Goal: Information Seeking & Learning: Learn about a topic

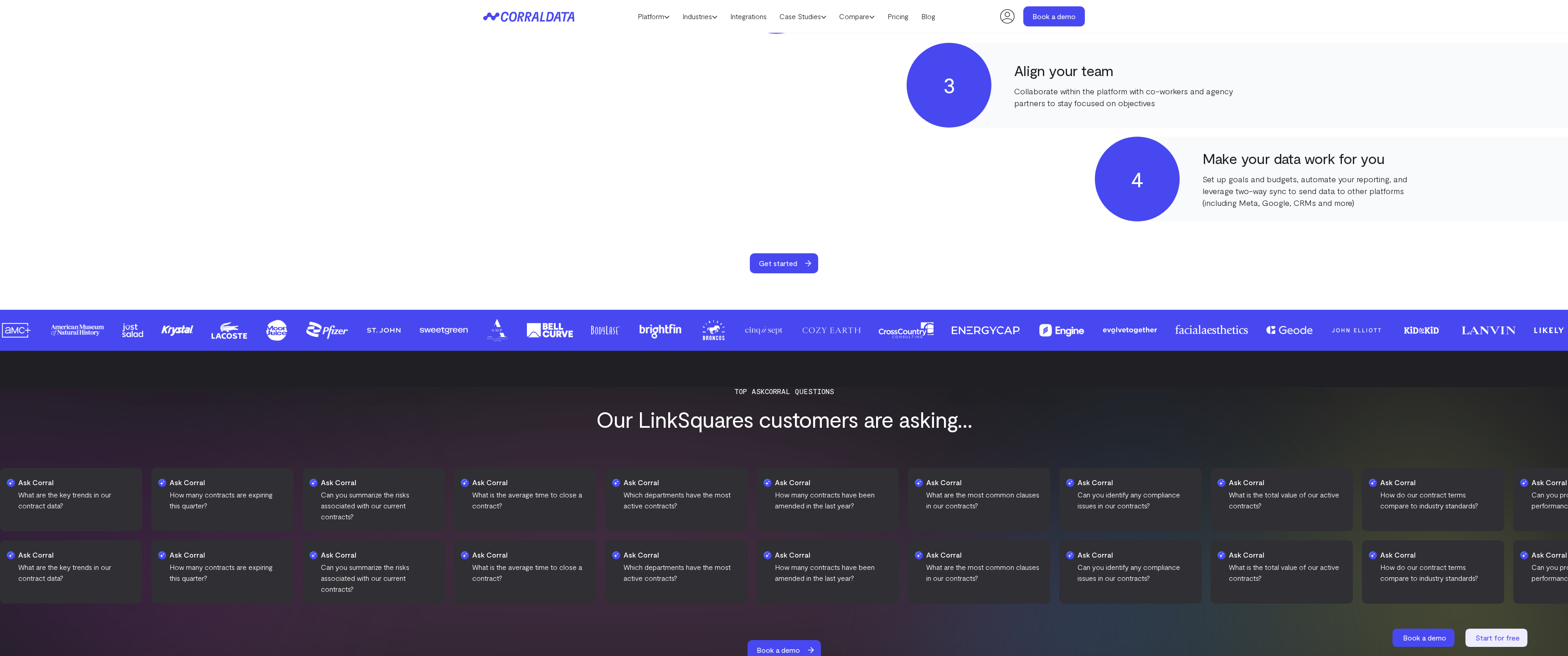
scroll to position [618, 0]
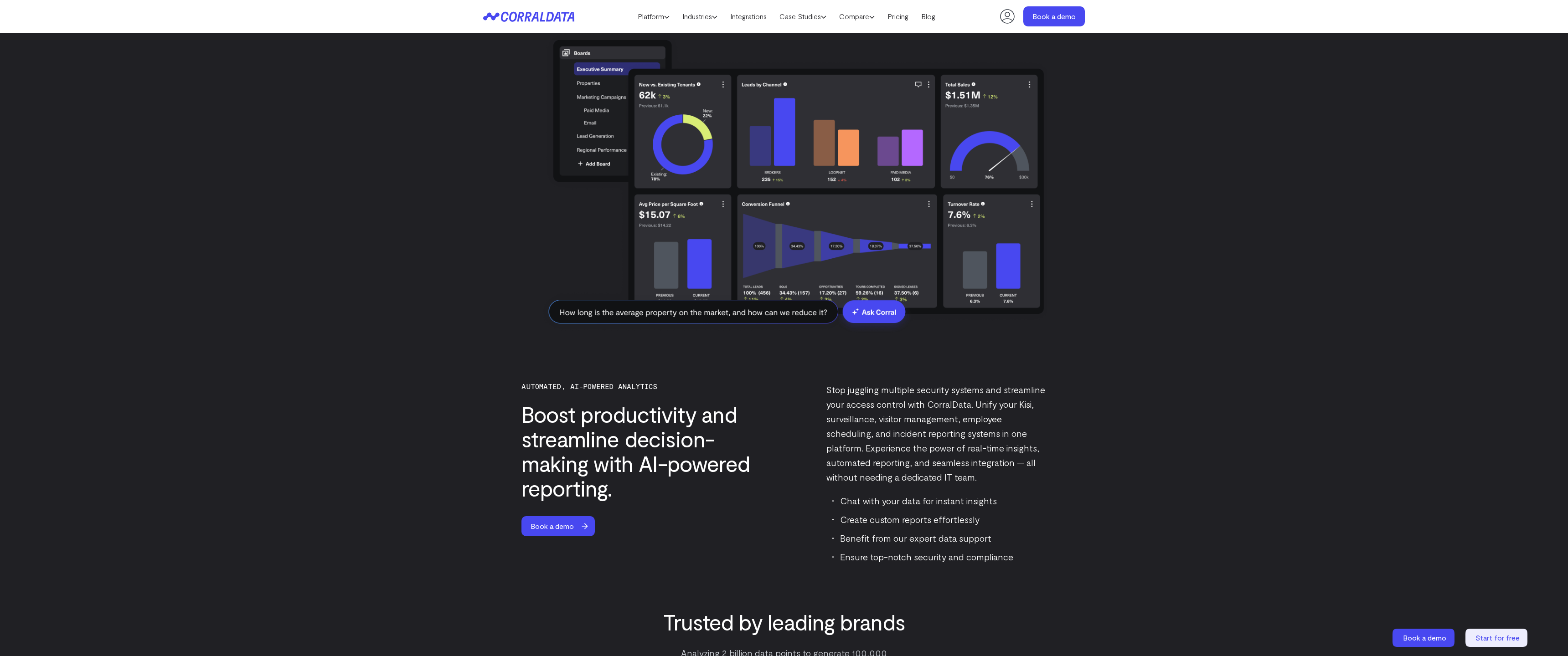
scroll to position [2430, 0]
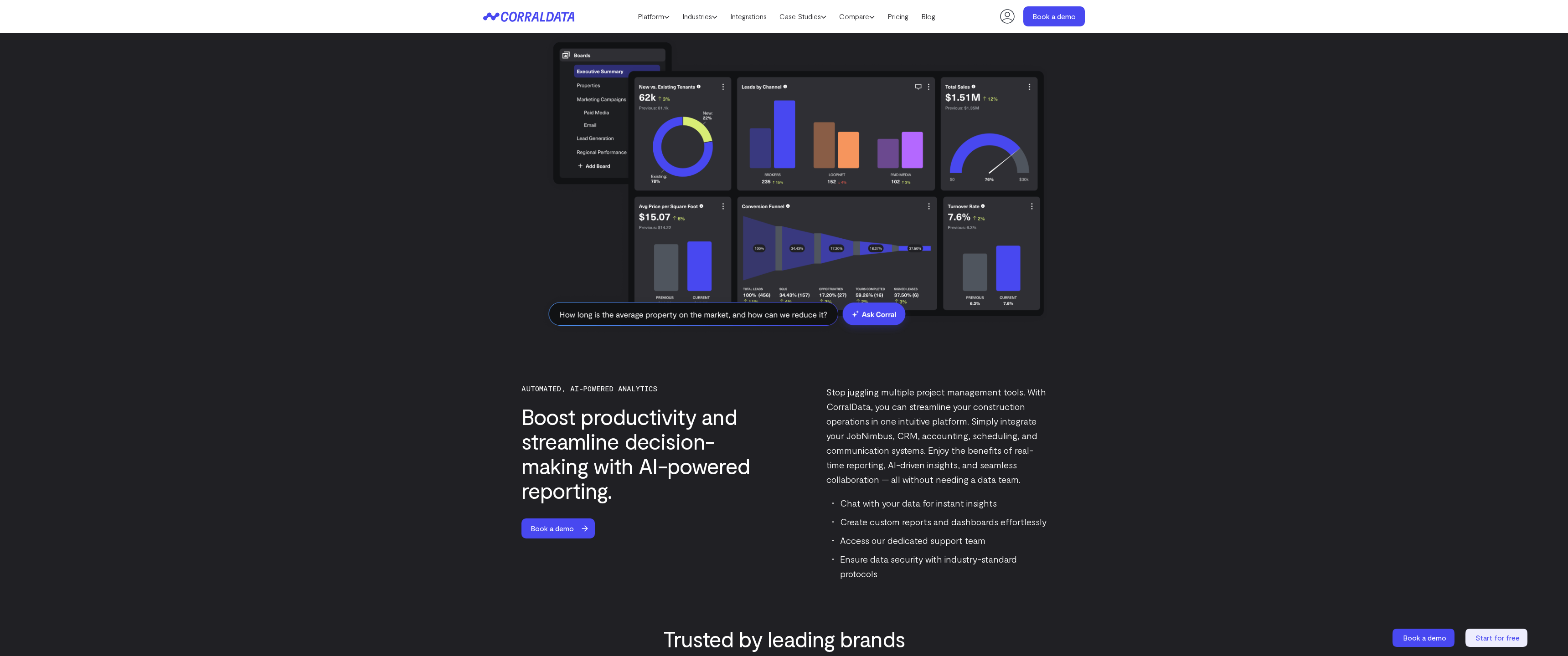
scroll to position [2429, 0]
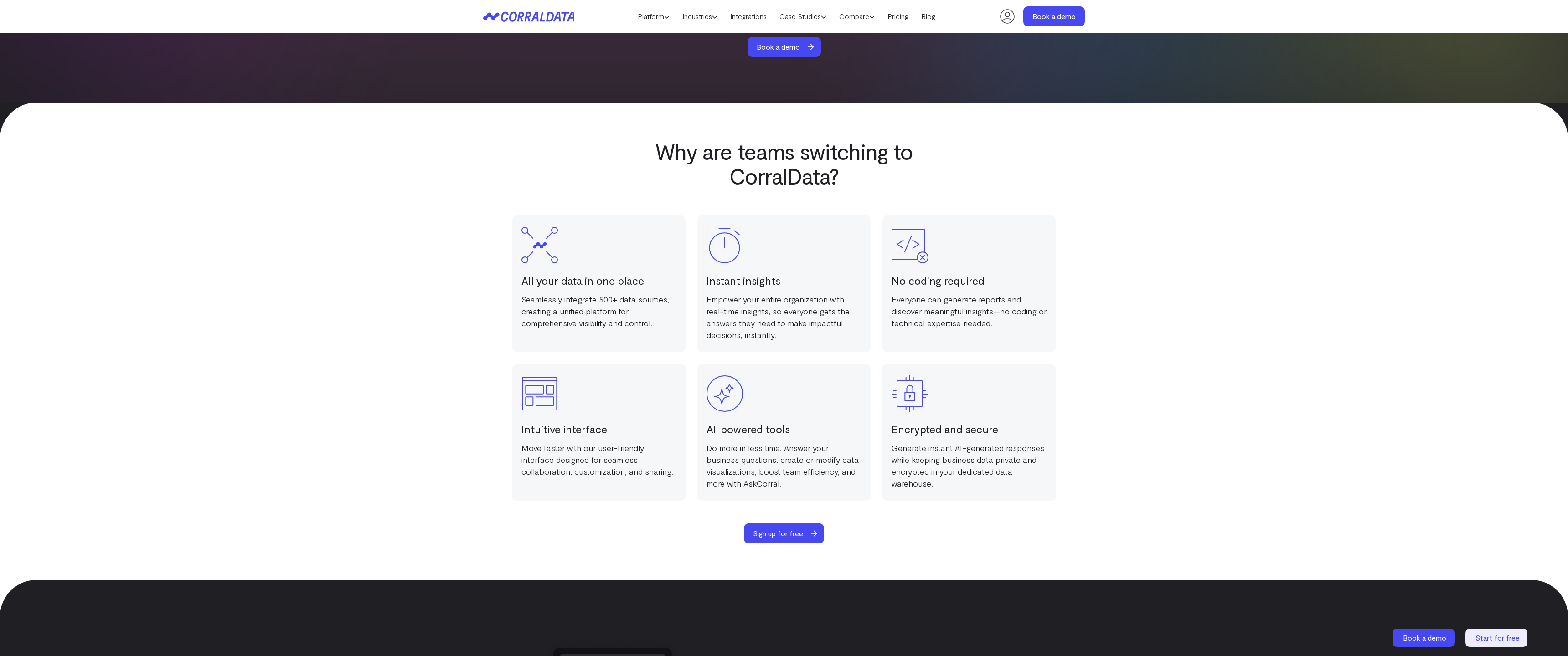
scroll to position [1823, 0]
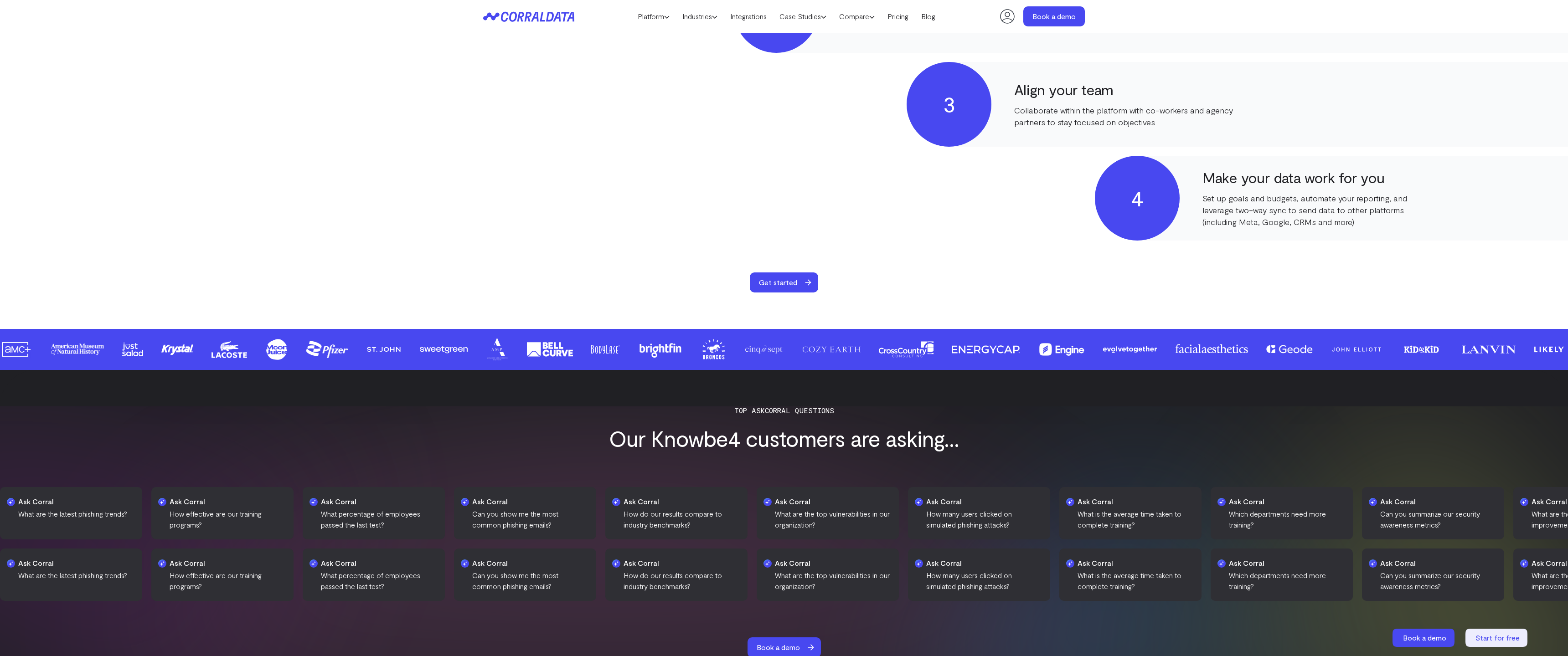
scroll to position [1222, 0]
